Goal: Obtain resource: Download file/media

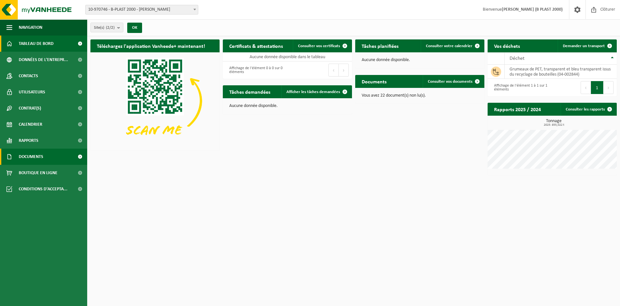
click at [78, 153] on span at bounding box center [80, 157] width 15 height 16
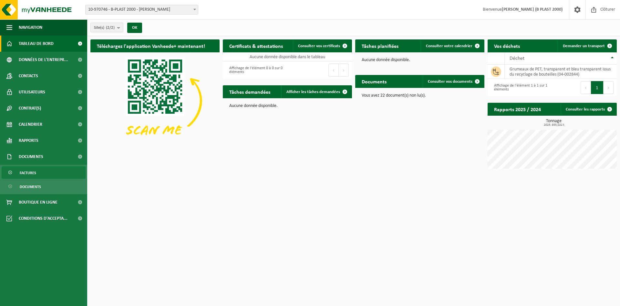
click at [37, 172] on link "Factures" at bounding box center [44, 172] width 84 height 12
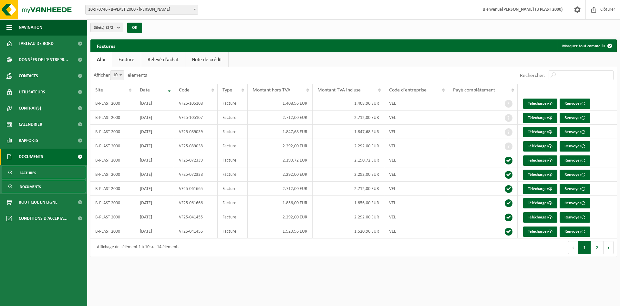
click at [43, 188] on link "Documents" at bounding box center [44, 186] width 84 height 12
